Goal: Task Accomplishment & Management: Complete application form

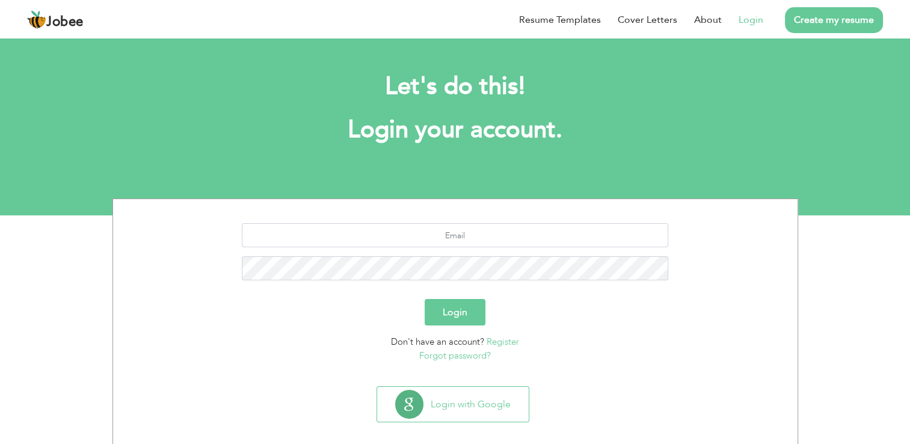
click at [753, 19] on link "Login" at bounding box center [751, 20] width 25 height 14
click at [755, 16] on link "Login" at bounding box center [751, 20] width 25 height 14
click at [404, 225] on input "text" at bounding box center [455, 235] width 426 height 24
paste input "[EMAIL_ADDRESS][DOMAIN_NAME]"
click at [423, 237] on input "[EMAIL_ADDRESS][DOMAIN_NAME]" at bounding box center [455, 235] width 426 height 24
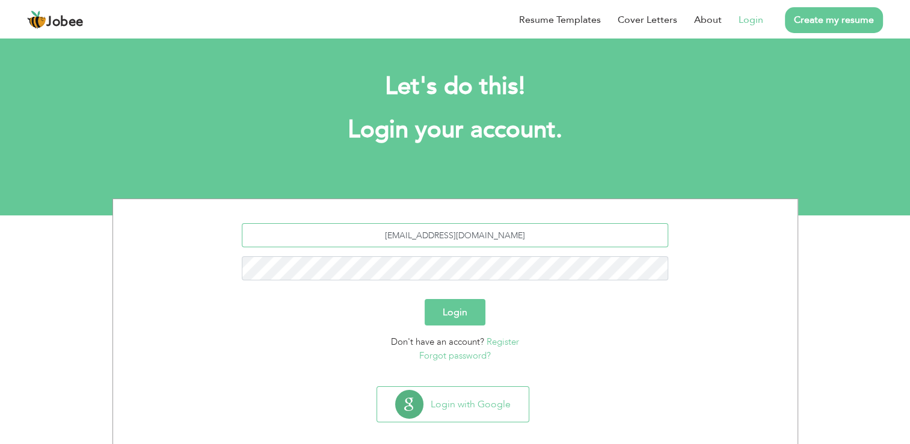
type input "[EMAIL_ADDRESS][DOMAIN_NAME]"
click at [429, 250] on div "[EMAIL_ADDRESS][DOMAIN_NAME]" at bounding box center [455, 256] width 666 height 66
click at [437, 235] on input "[EMAIL_ADDRESS][DOMAIN_NAME]" at bounding box center [455, 235] width 426 height 24
click at [459, 305] on button "Login" at bounding box center [455, 312] width 61 height 26
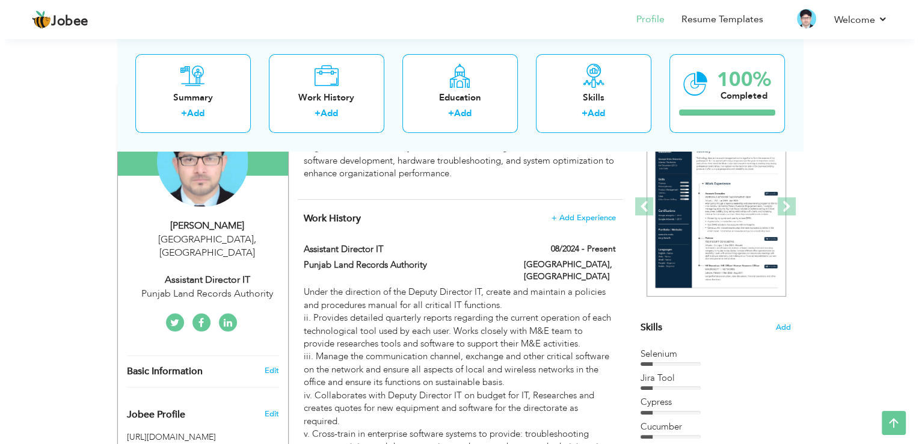
scroll to position [120, 0]
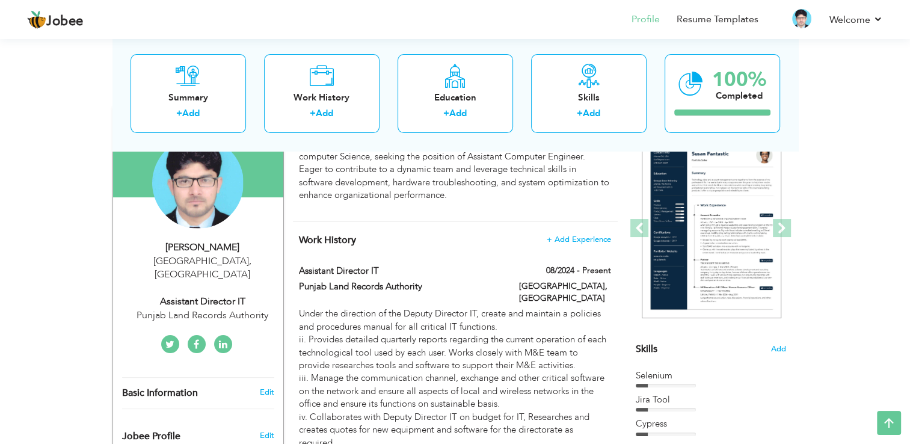
click at [567, 235] on span "+ Add Experience" at bounding box center [578, 239] width 65 height 8
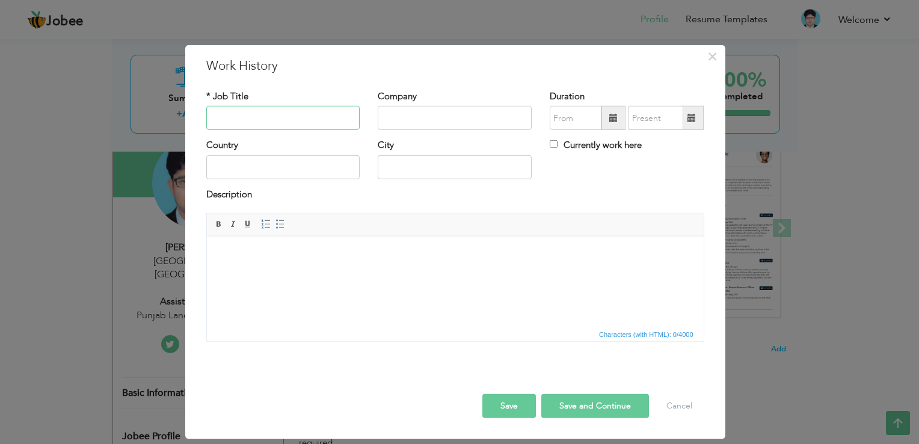
click at [289, 124] on input "text" at bounding box center [283, 118] width 154 height 24
type input "Instructor Computer Application & Office Professional"
click at [416, 112] on input "text" at bounding box center [455, 118] width 154 height 24
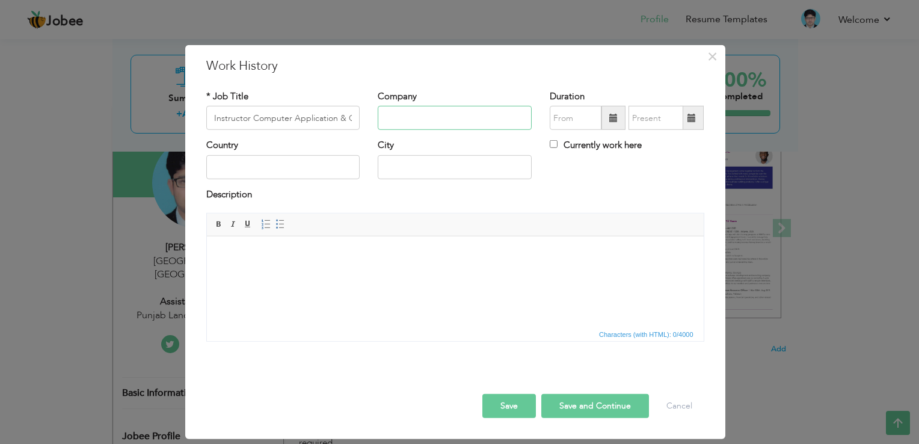
paste input "Punjab Vocational Training Council (PVTC)"
type input "Punjab Vocational Training Council (PVTC)"
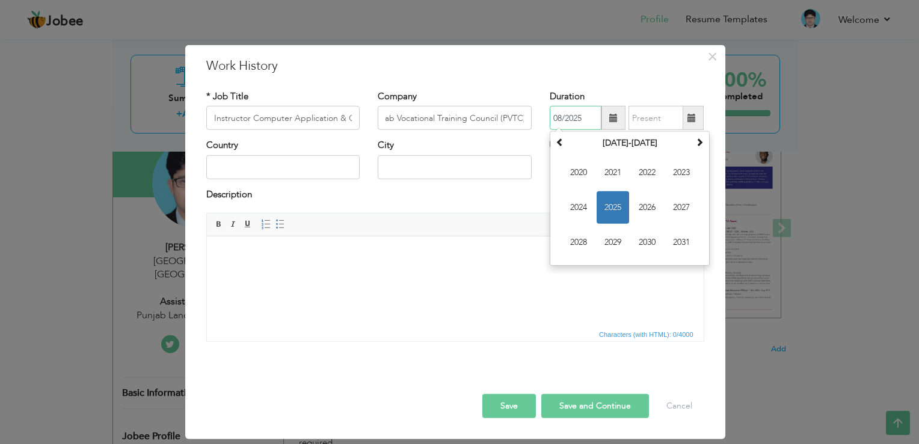
click at [577, 120] on input "08/2025" at bounding box center [576, 118] width 52 height 24
click at [624, 143] on th "2020-2031" at bounding box center [629, 143] width 125 height 18
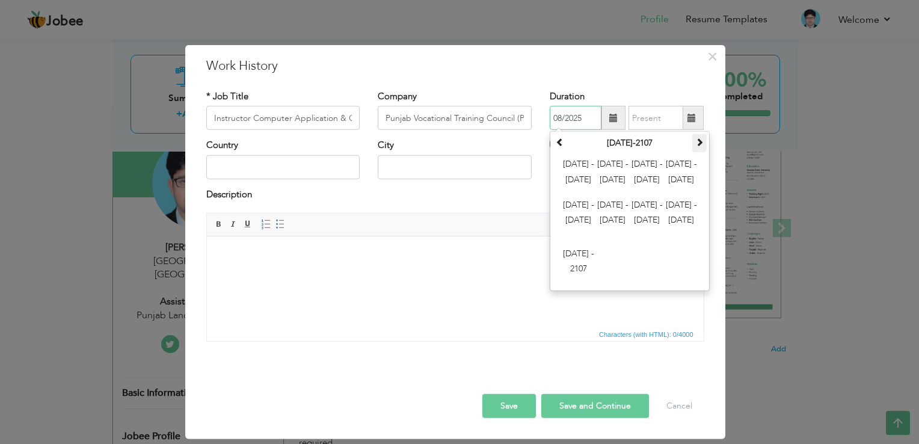
click at [701, 141] on span at bounding box center [699, 142] width 8 height 8
click at [616, 165] on span "2112 - 2123" at bounding box center [613, 172] width 32 height 32
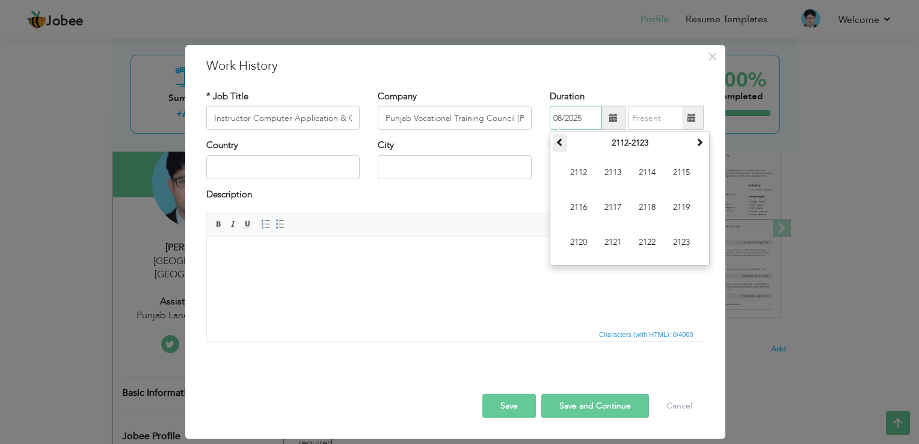
click at [561, 146] on span at bounding box center [560, 142] width 8 height 8
click at [561, 143] on span at bounding box center [560, 142] width 8 height 8
click at [562, 145] on span at bounding box center [560, 142] width 8 height 8
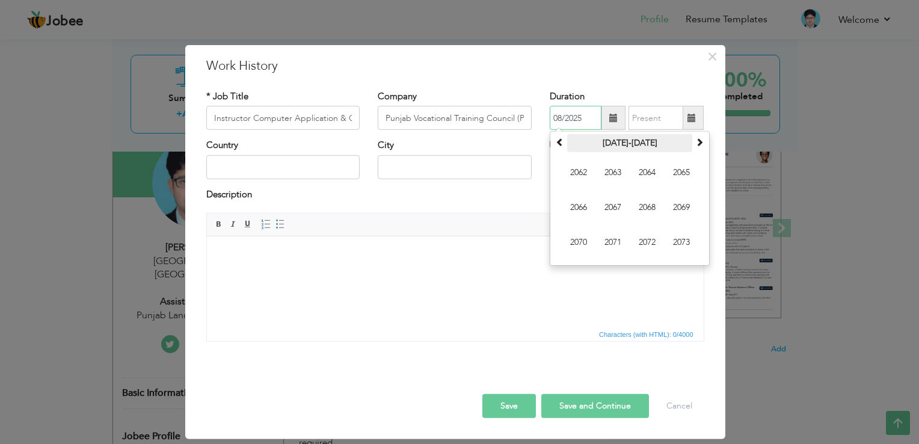
click at [617, 144] on th "2062-2073" at bounding box center [629, 143] width 125 height 18
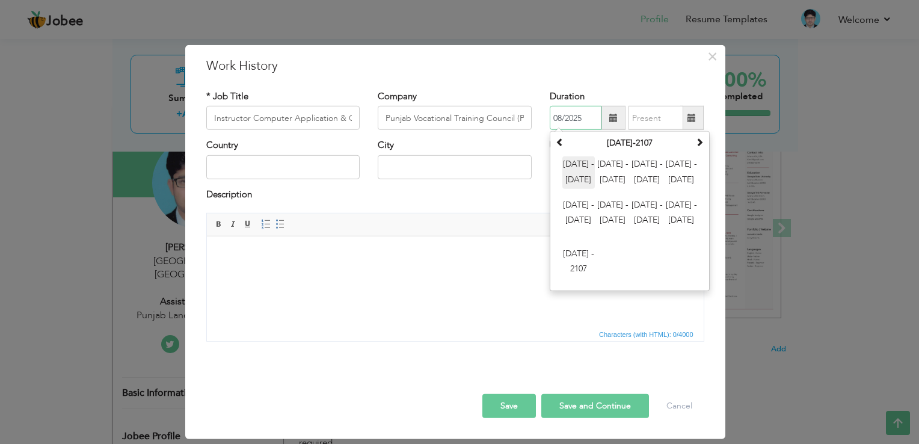
click at [583, 179] on span "2000 - 2011" at bounding box center [578, 172] width 32 height 32
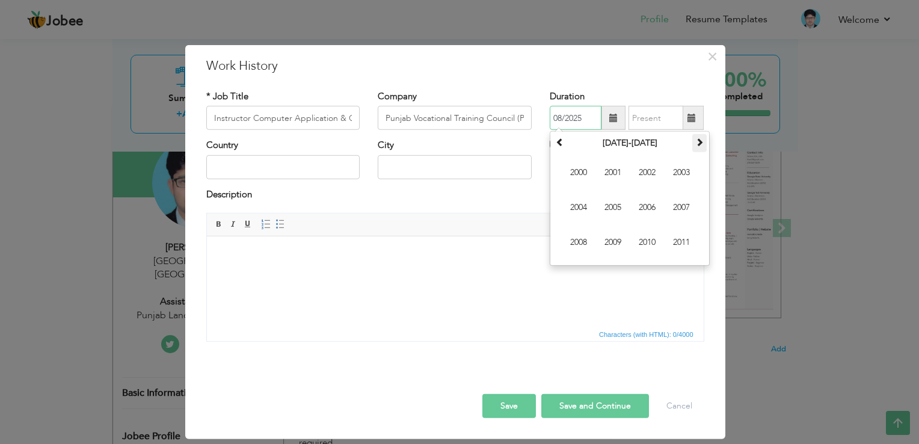
click at [705, 143] on th at bounding box center [699, 143] width 14 height 18
click at [577, 244] on span "2018" at bounding box center [578, 242] width 32 height 32
click at [582, 170] on span "Jan" at bounding box center [578, 172] width 32 height 32
type input "01/2018"
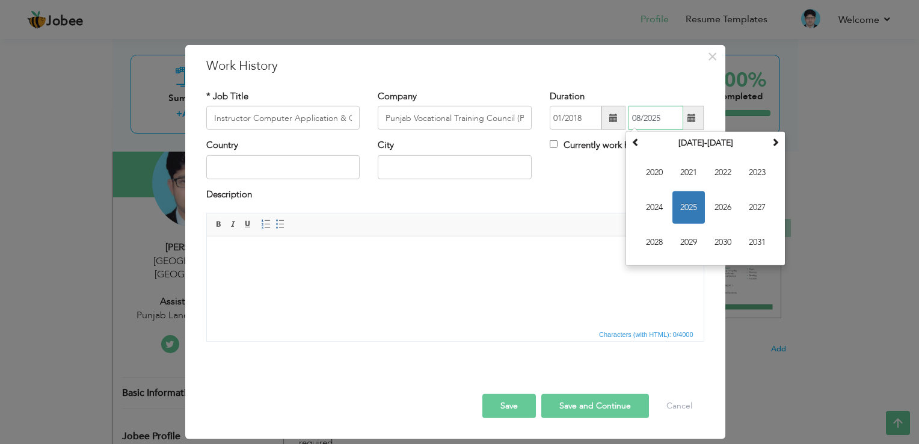
click at [659, 119] on input "08/2025" at bounding box center [656, 118] width 55 height 24
click at [707, 144] on th "2020-2031" at bounding box center [705, 143] width 125 height 18
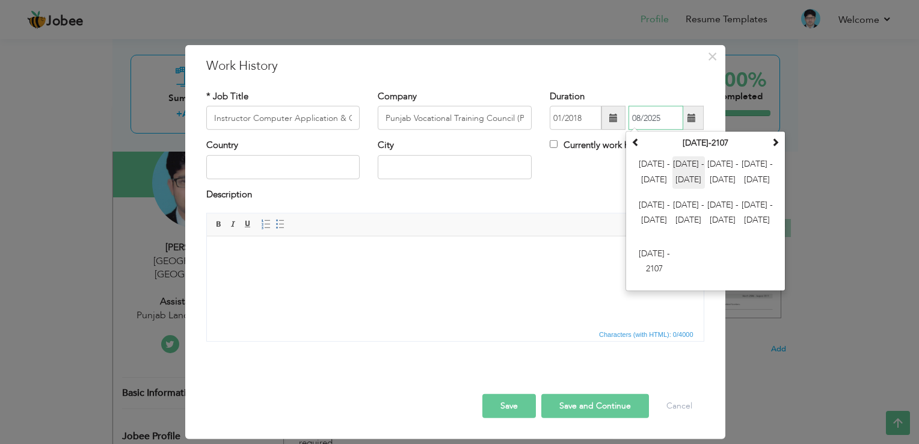
click at [693, 164] on span "2012 - 2023" at bounding box center [688, 172] width 32 height 32
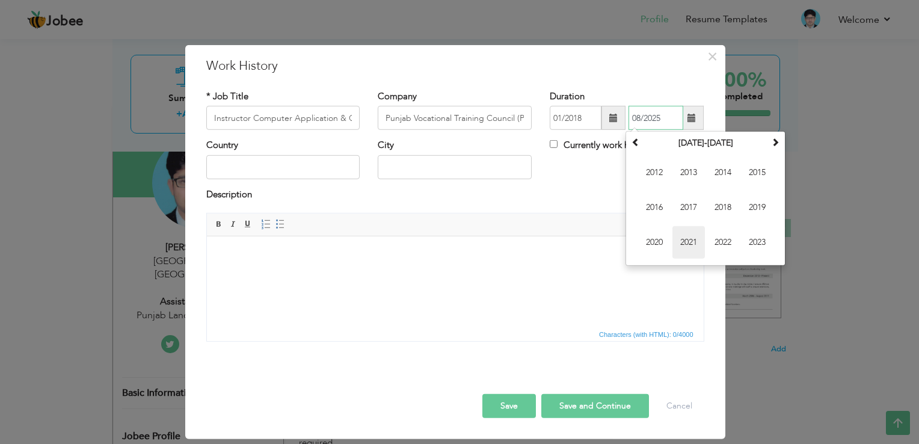
click at [681, 242] on span "2021" at bounding box center [688, 242] width 32 height 32
click at [679, 238] on span "Oct" at bounding box center [688, 242] width 32 height 32
type input "10/2021"
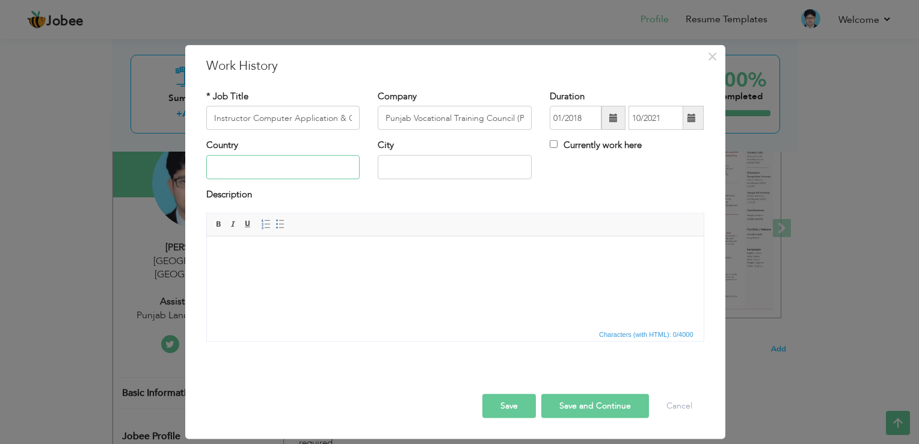
click at [337, 165] on input "text" at bounding box center [283, 167] width 154 height 24
type input "Pakistan"
click at [453, 165] on input "text" at bounding box center [455, 167] width 154 height 24
type input "Lahore"
click at [326, 273] on html at bounding box center [454, 254] width 497 height 37
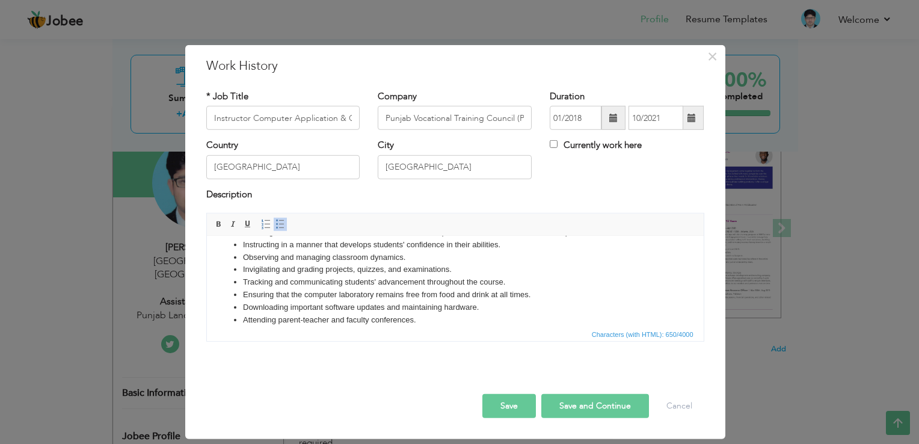
scroll to position [34, 0]
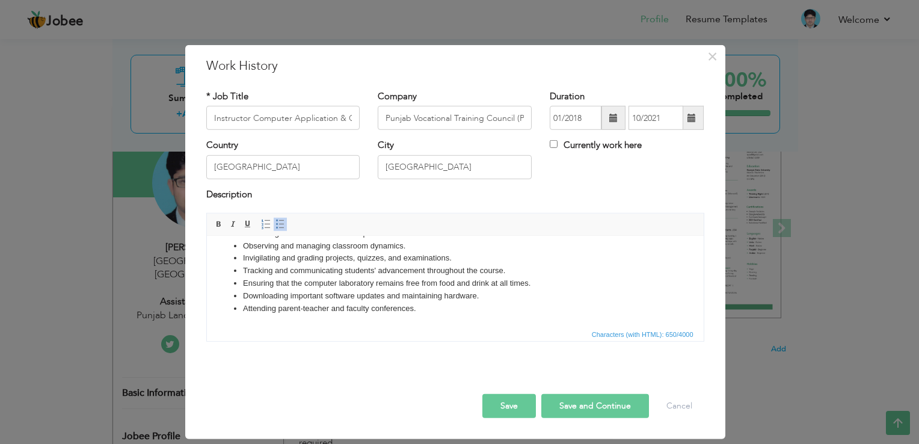
click at [599, 414] on button "Save and Continue" at bounding box center [595, 406] width 108 height 24
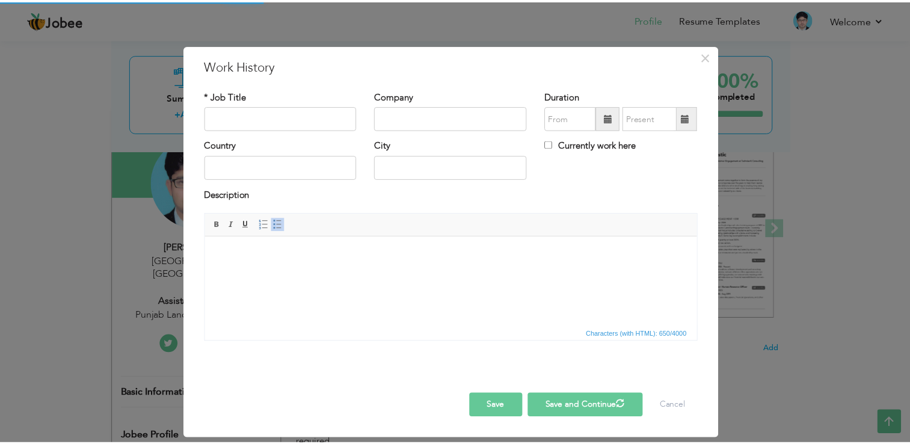
scroll to position [0, 0]
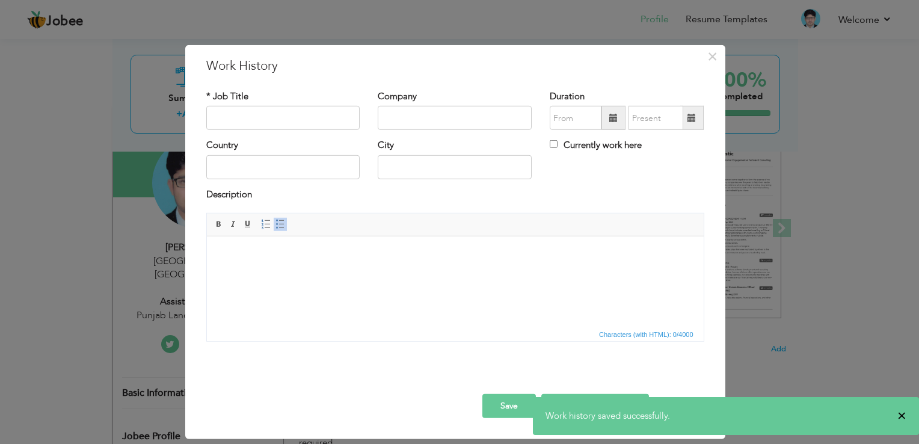
click at [905, 413] on span "×" at bounding box center [901, 416] width 9 height 12
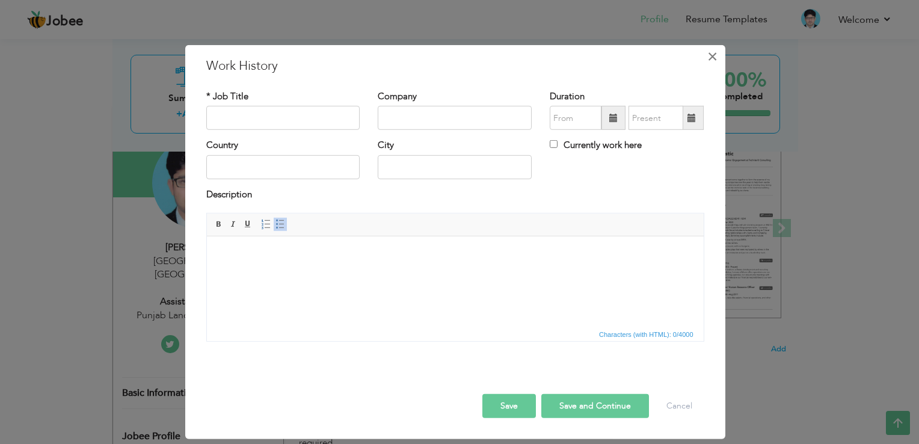
click at [714, 56] on span "×" at bounding box center [712, 57] width 10 height 22
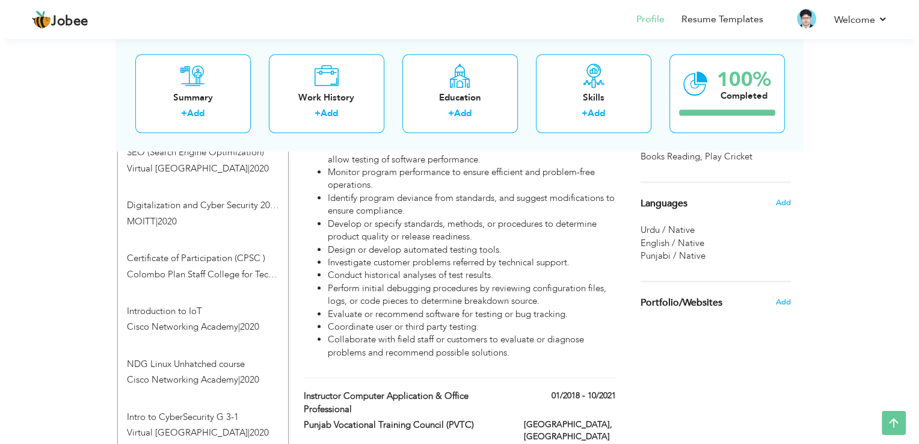
scroll to position [1443, 0]
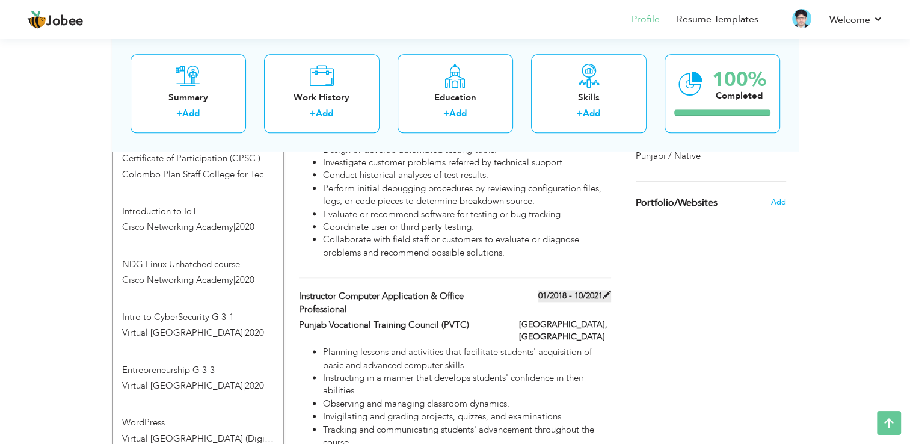
click at [603, 290] on span at bounding box center [607, 294] width 8 height 8
type input "Instructor Computer Application & Office Professional"
type input "Punjab Vocational Training Council (PVTC)"
type input "01/2018"
type input "10/2021"
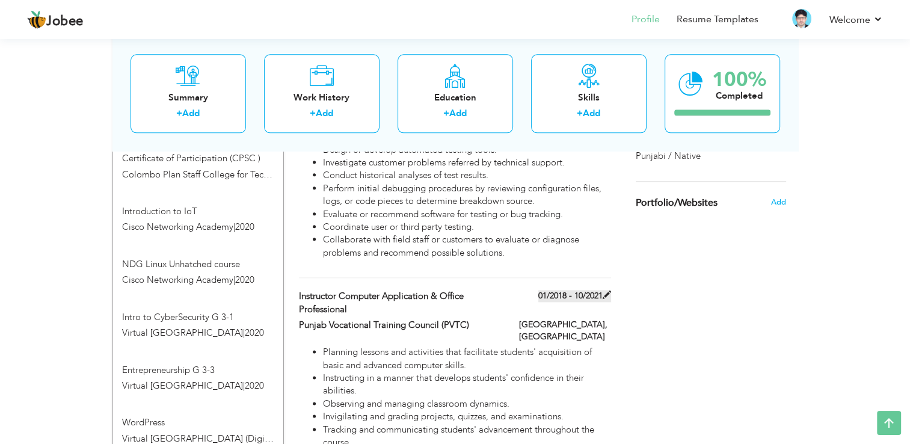
type input "Pakistan"
type input "Lahore"
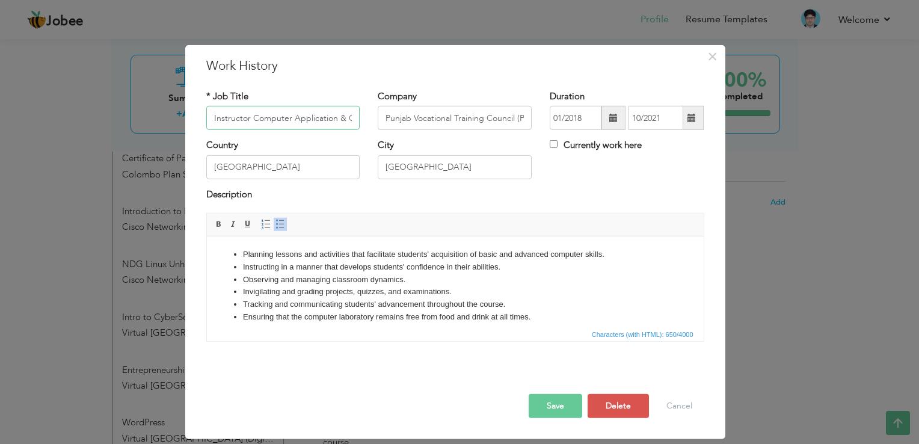
scroll to position [0, 63]
click at [231, 122] on input "Instructor Computer Application & Office Professional" at bounding box center [283, 118] width 154 height 24
click at [556, 408] on button "Save" at bounding box center [556, 406] width 54 height 24
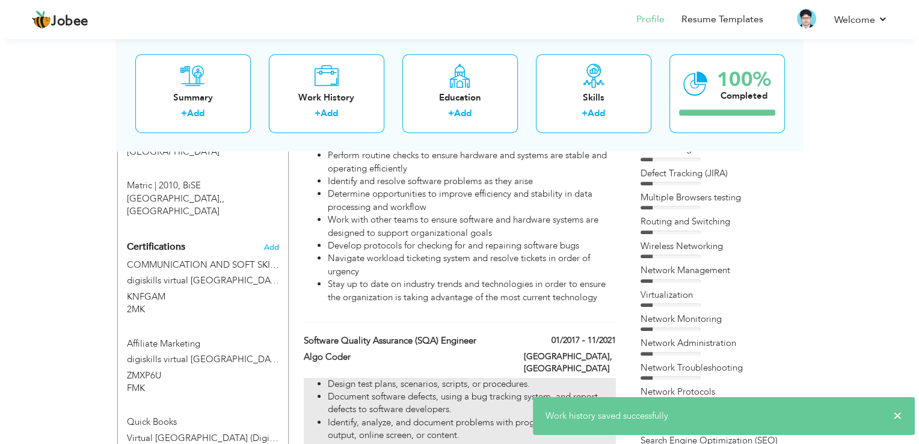
scroll to position [782, 0]
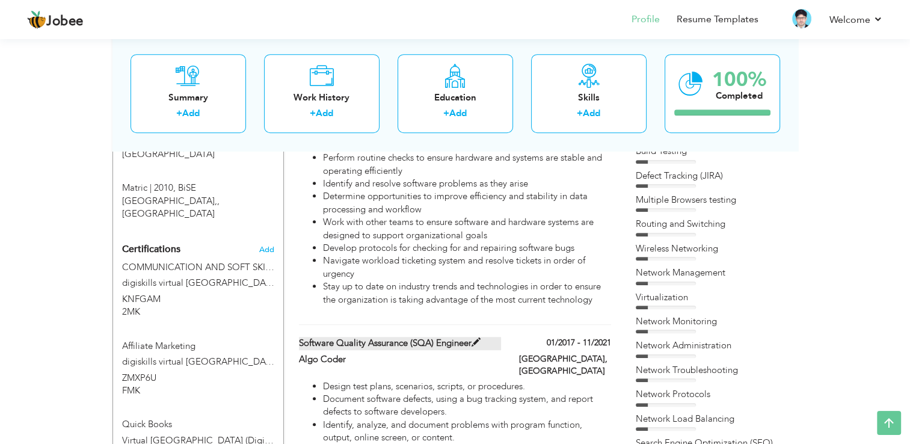
click at [474, 338] on span at bounding box center [476, 342] width 9 height 9
type input "Software Quality Assurance (SQA) Engineer"
type input "Algo Coder"
type input "01/2017"
type input "11/2021"
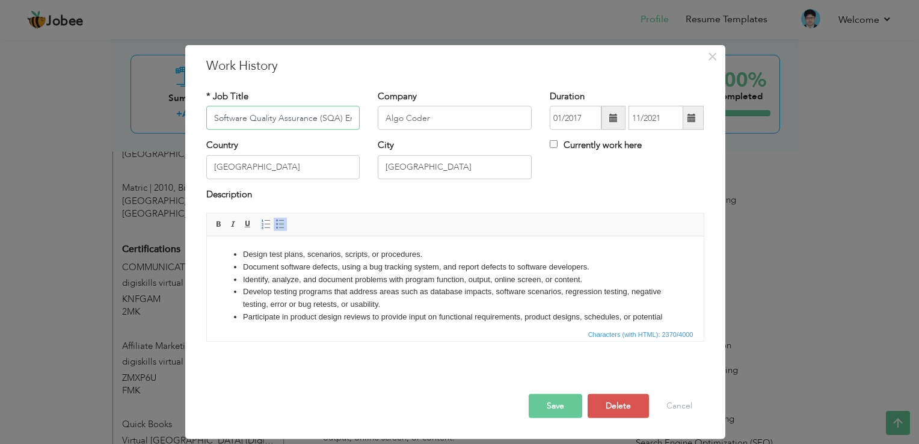
scroll to position [0, 23]
click at [450, 119] on input "Algo Coder" at bounding box center [455, 118] width 154 height 24
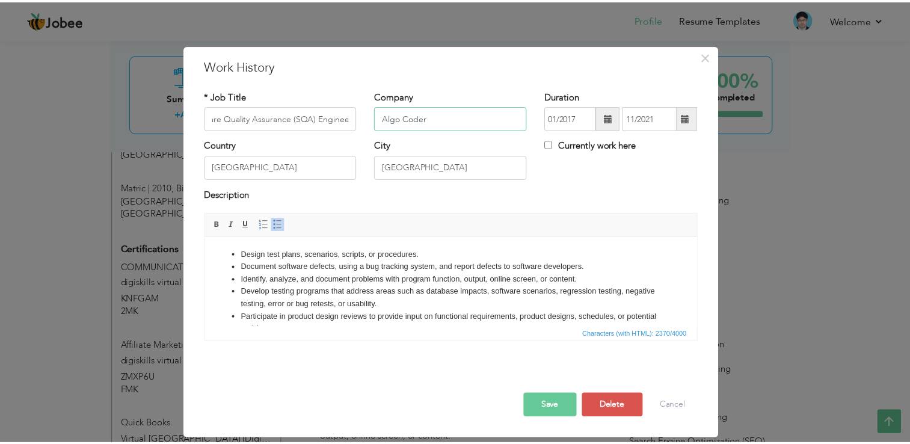
scroll to position [0, 0]
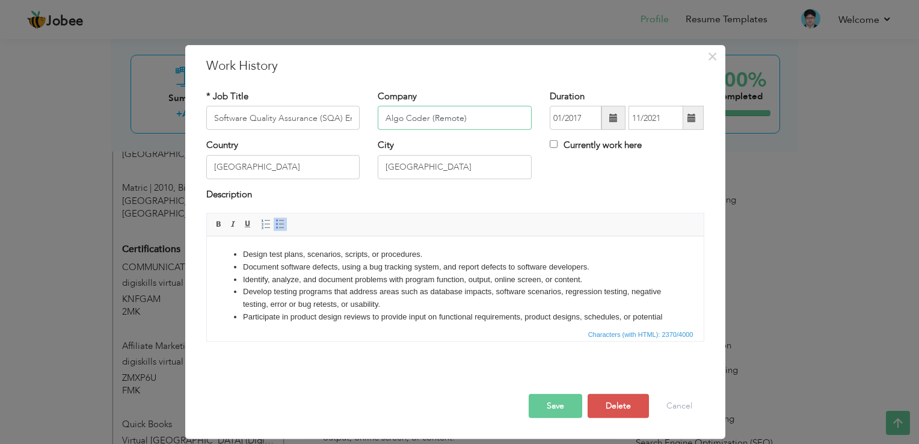
type input "Algo Coder (Remote)"
click at [552, 414] on button "Save" at bounding box center [556, 406] width 54 height 24
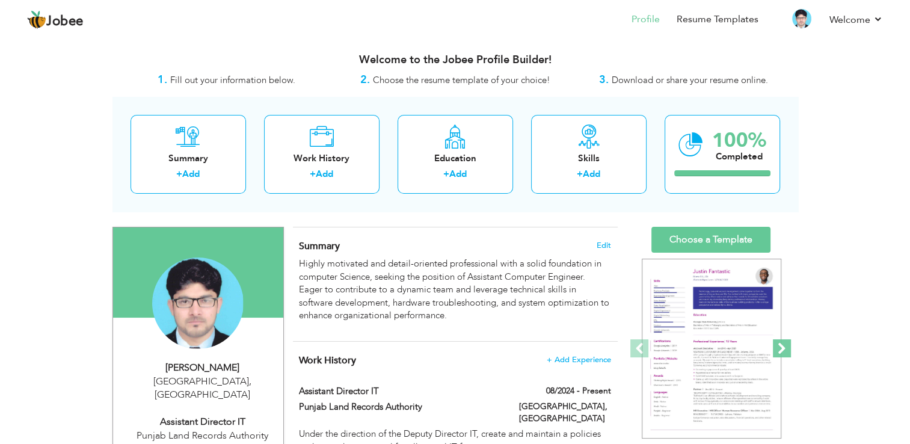
click at [783, 355] on span at bounding box center [782, 348] width 18 height 18
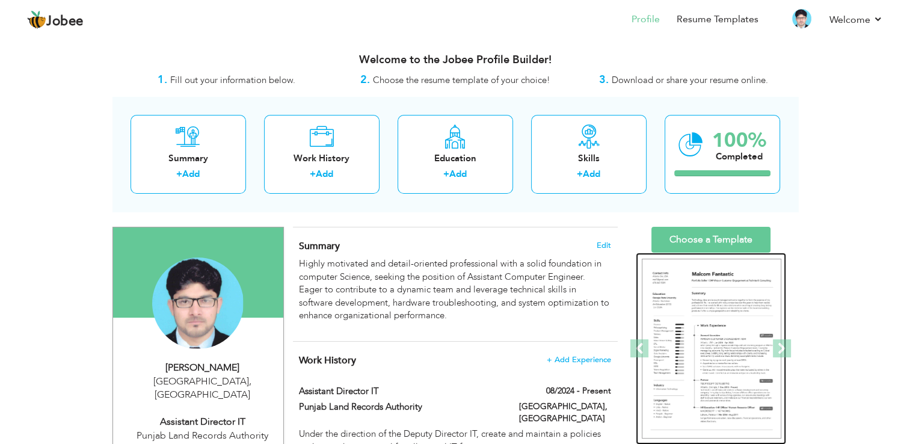
click at [722, 345] on img at bounding box center [712, 349] width 140 height 180
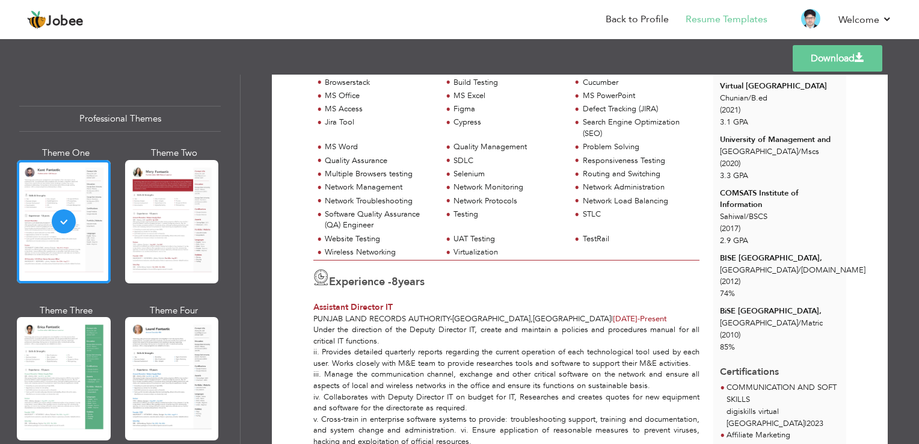
scroll to position [241, 0]
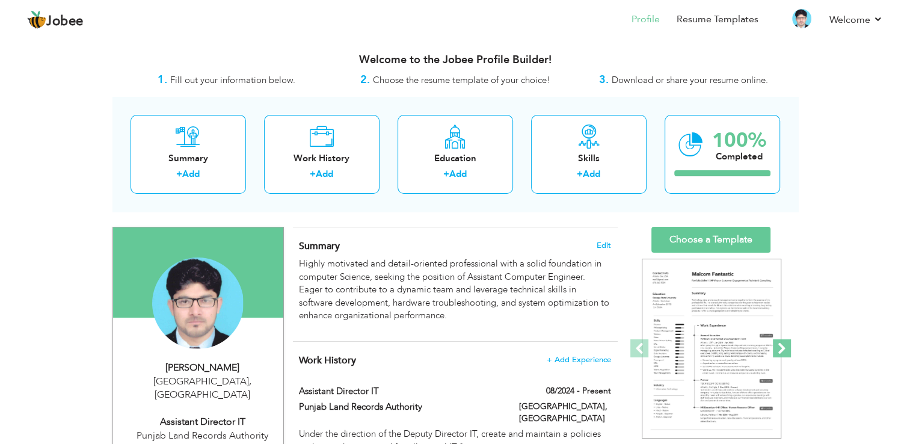
click at [782, 346] on span at bounding box center [782, 348] width 18 height 18
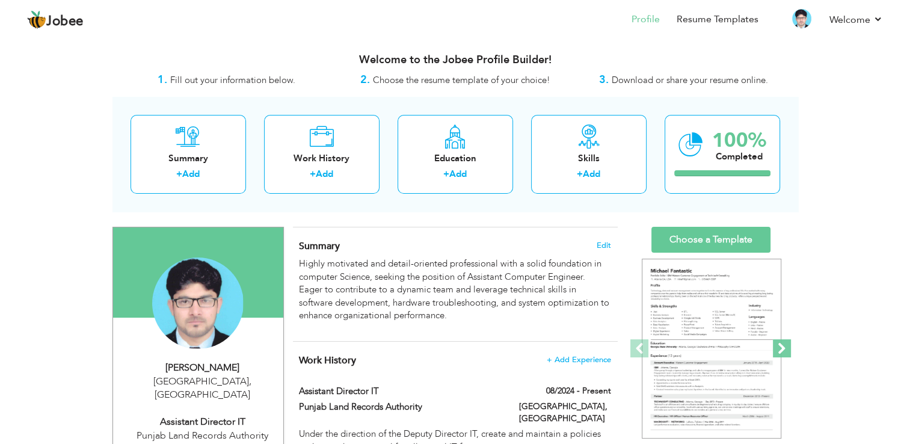
click at [782, 346] on span at bounding box center [782, 348] width 18 height 18
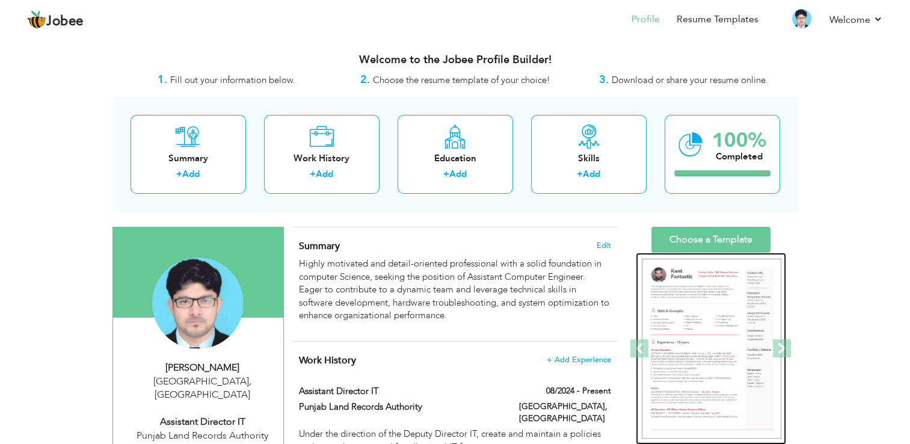
click at [690, 358] on img at bounding box center [712, 349] width 140 height 180
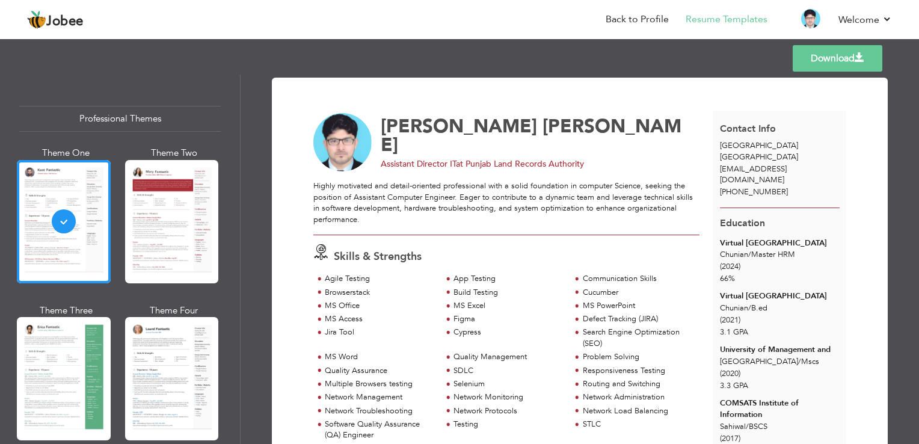
scroll to position [361, 0]
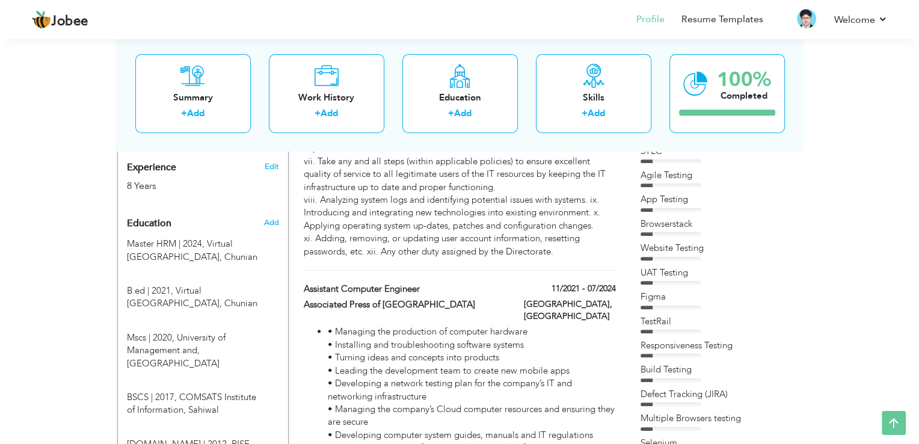
scroll to position [361, 0]
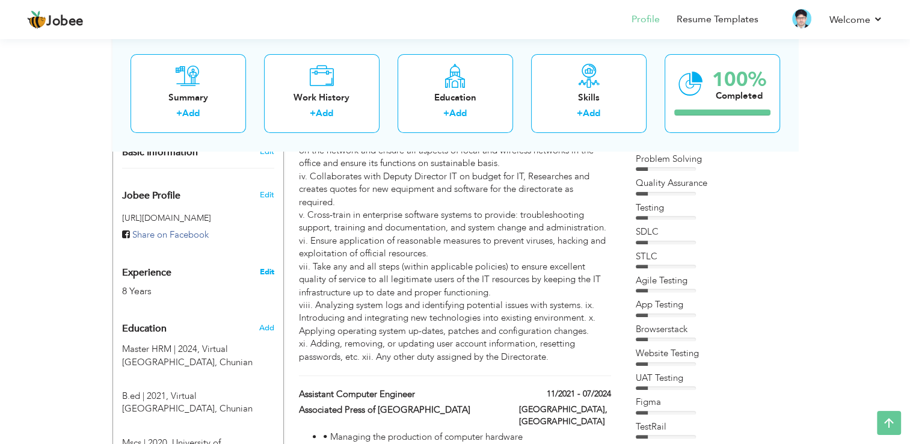
click at [260, 266] on link "Edit" at bounding box center [266, 271] width 14 height 11
type input "Sajid"
type input "Ali"
type input "+923057674706"
select select "number:166"
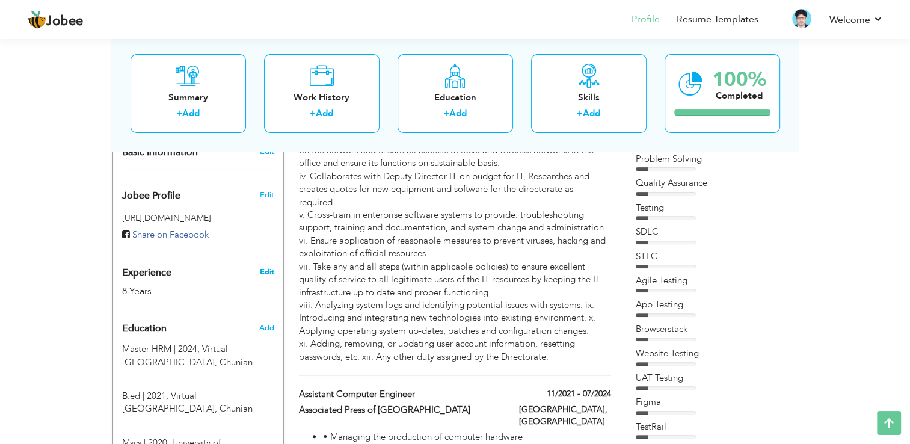
type input "Lahore"
select select "number:10"
type input "Punjab Land Records Authority"
type input "Assistant Director IT"
type input "https://www.linkedin.com/in/sajid-ali-08619079/"
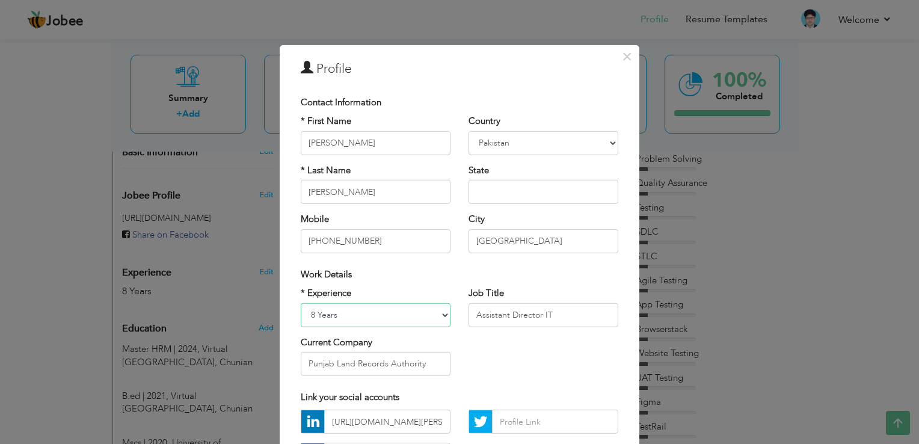
click at [423, 311] on select "Entry Level Less than 1 Year 1 Year 2 Years 3 Years 4 Years 5 Years 6 Years 7 Y…" at bounding box center [376, 315] width 150 height 24
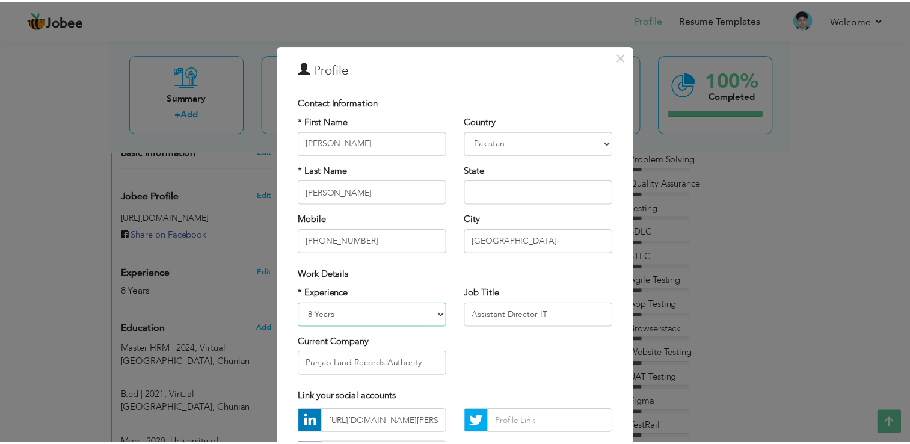
scroll to position [104, 0]
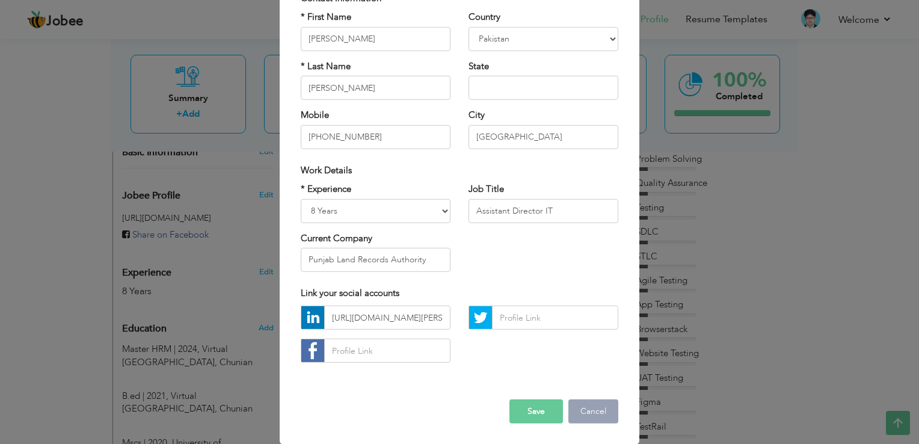
click at [585, 416] on button "Cancel" at bounding box center [593, 411] width 50 height 24
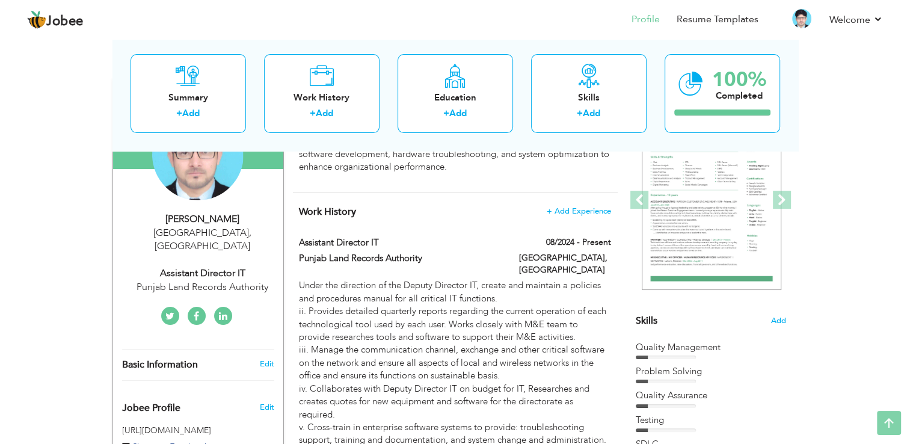
scroll to position [0, 0]
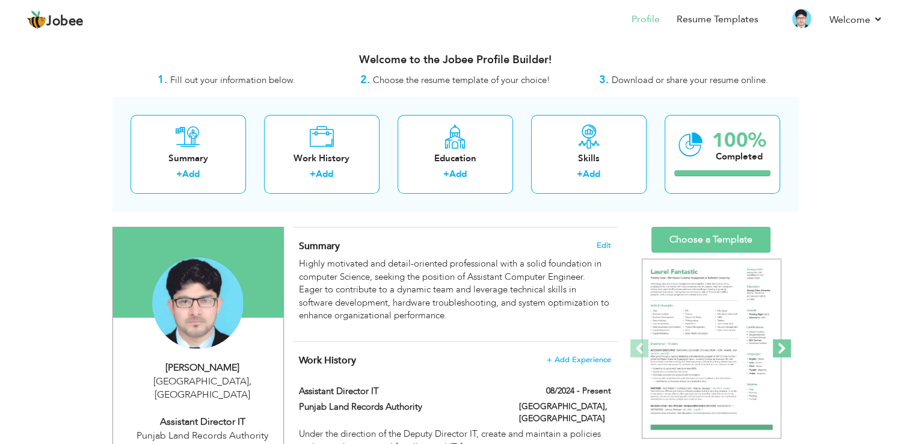
click at [779, 345] on span at bounding box center [782, 348] width 18 height 18
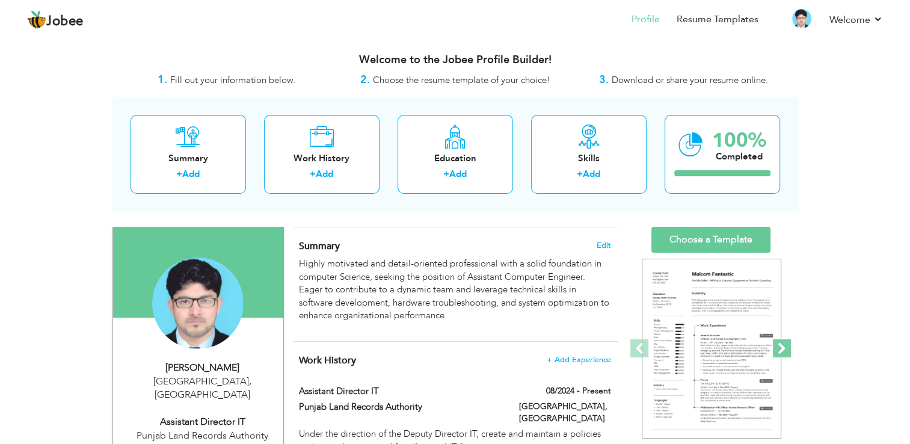
click at [779, 345] on span at bounding box center [782, 348] width 18 height 18
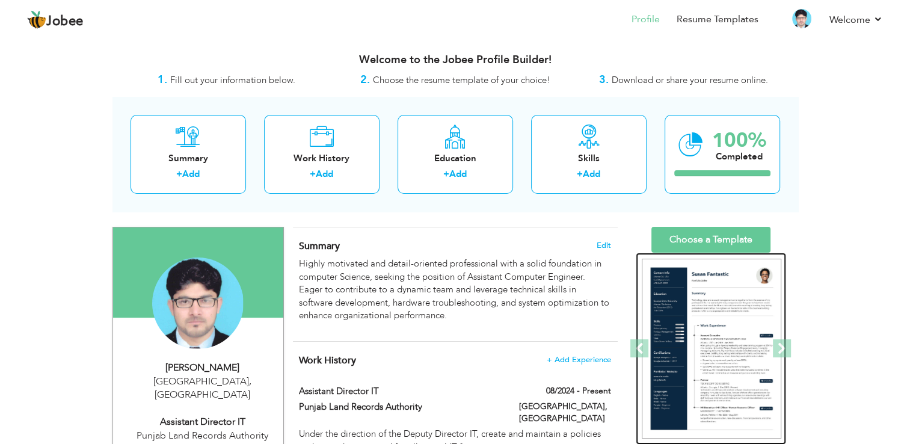
click at [674, 346] on img at bounding box center [712, 349] width 140 height 180
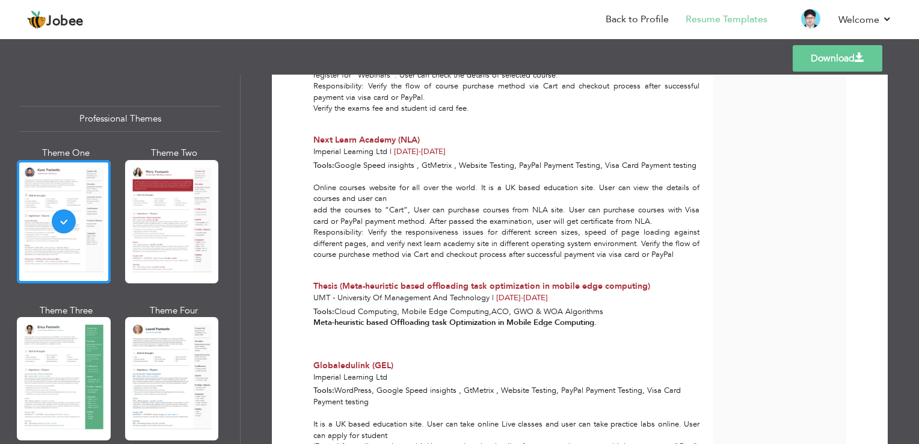
scroll to position [1797, 0]
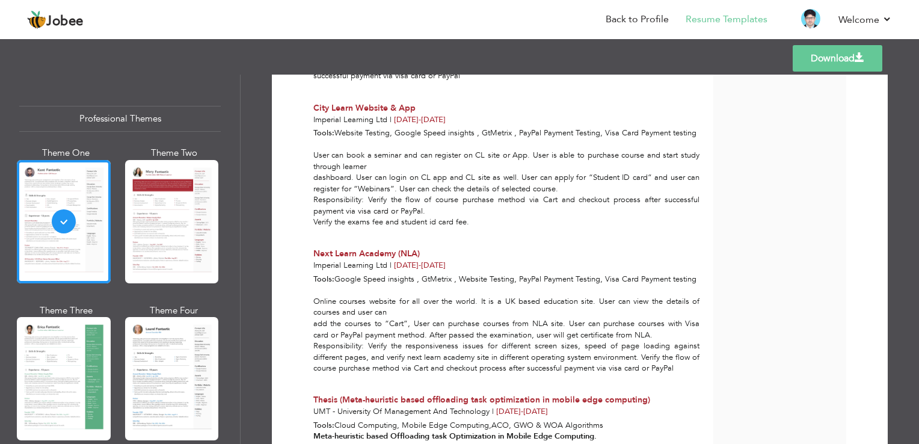
click at [858, 53] on span at bounding box center [860, 58] width 10 height 10
click at [895, 76] on div "Download [PERSON_NAME] Assistant Director IT at Punjab Land Records Authority" at bounding box center [580, 259] width 678 height 369
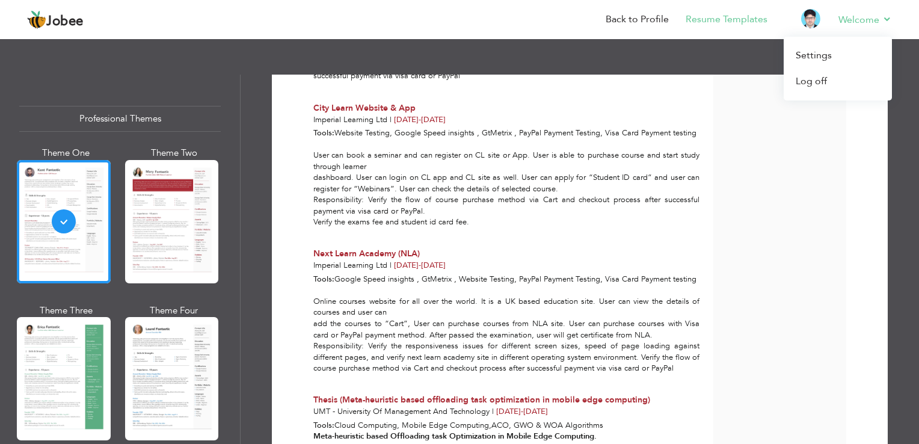
click at [883, 3] on header "Jobee Back to Profile Resume Templates Resume Templates Cover Letters About My …" at bounding box center [459, 19] width 919 height 40
click at [885, 20] on link "Welcome" at bounding box center [865, 20] width 54 height 14
click at [829, 79] on link "Log off" at bounding box center [838, 82] width 108 height 26
